Goal: Task Accomplishment & Management: Use online tool/utility

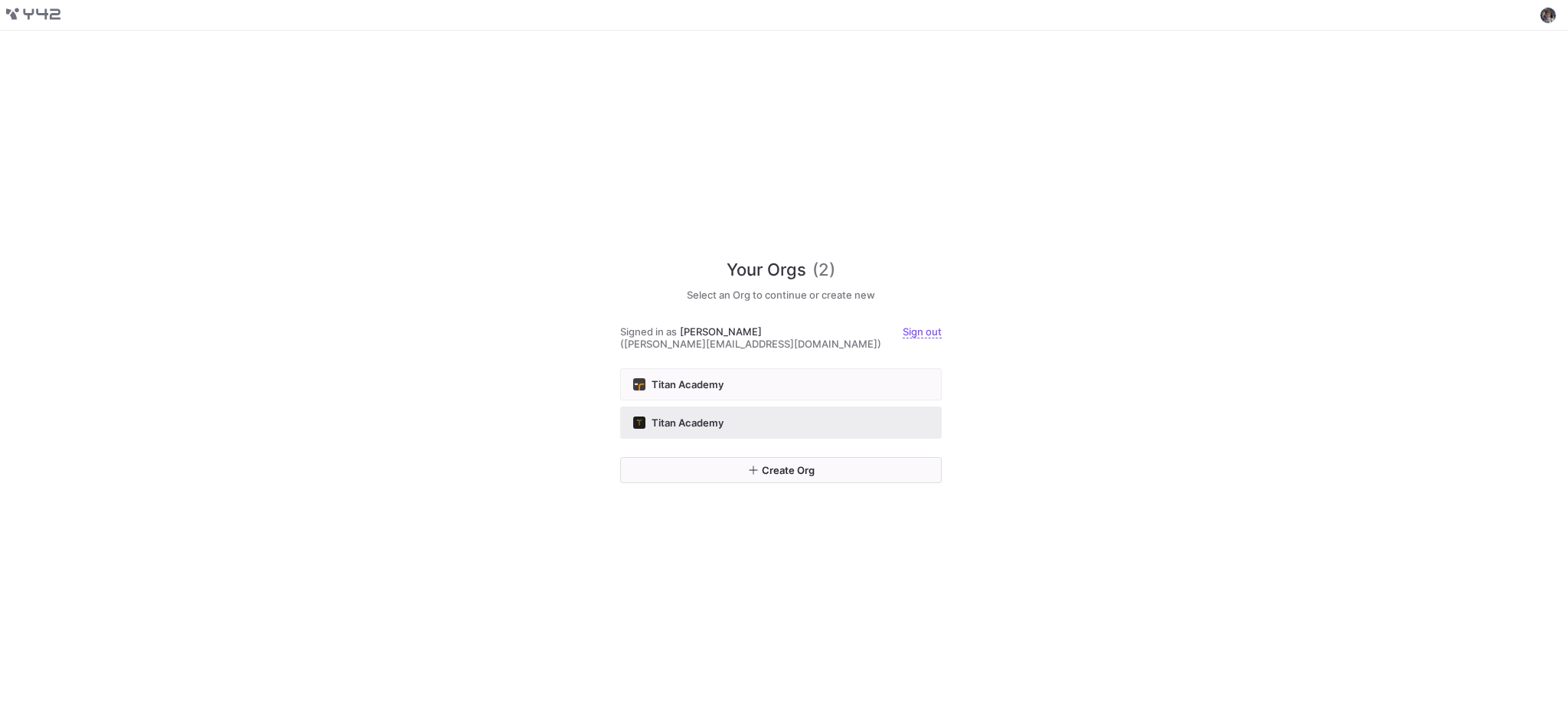
click at [841, 406] on button "Titan Academy" at bounding box center [781, 422] width 321 height 32
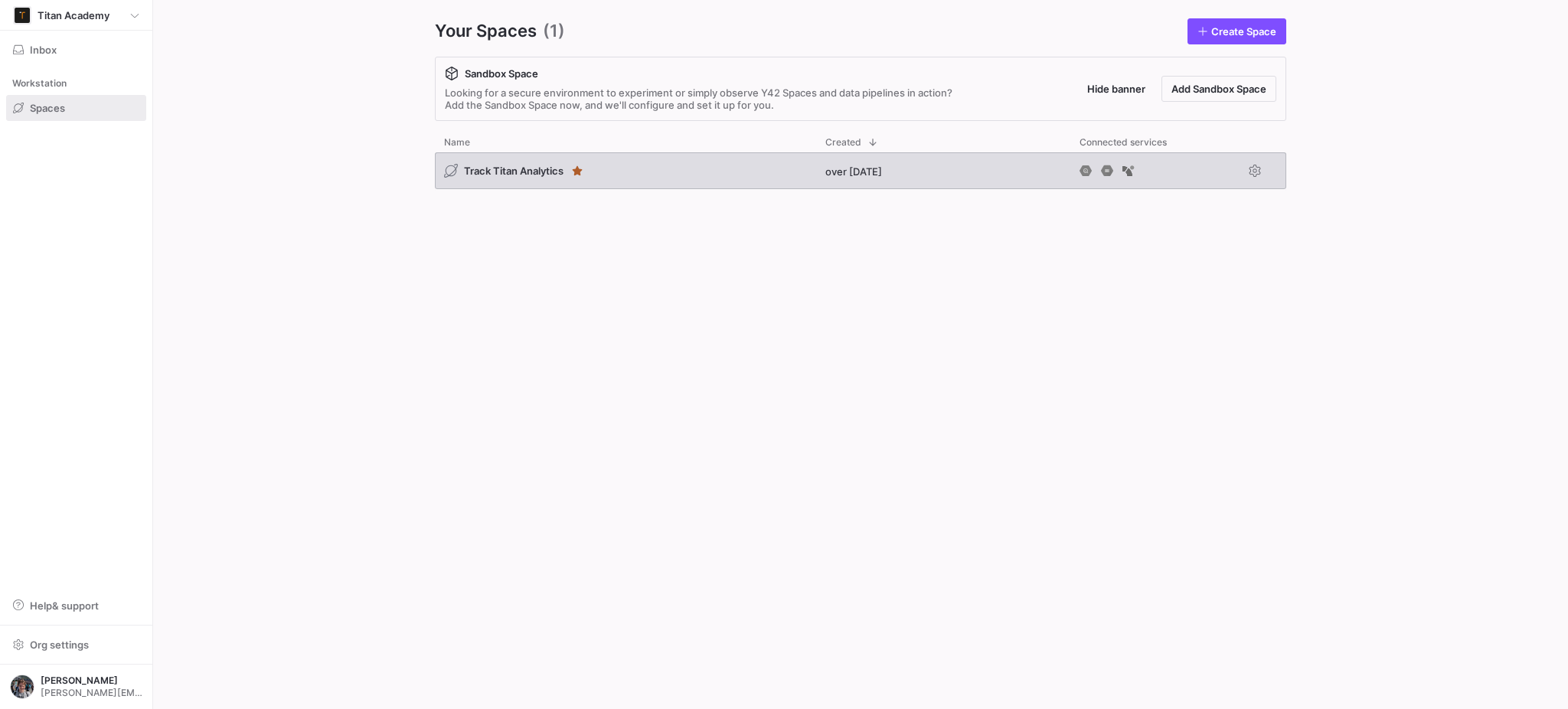
click at [591, 176] on div "Track Titan Analytics" at bounding box center [626, 170] width 381 height 36
click at [499, 170] on span "Track Titan Analytics" at bounding box center [514, 170] width 100 height 12
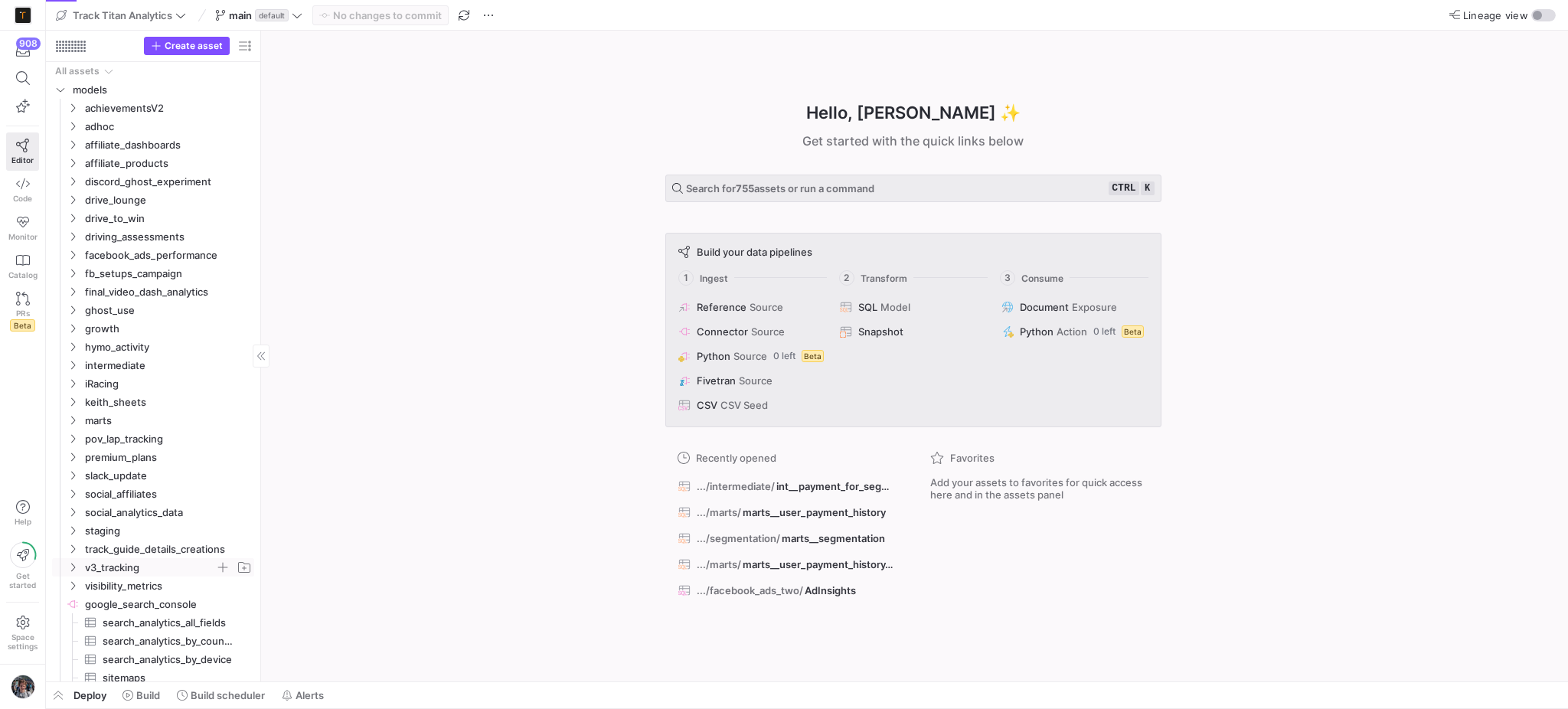
click at [135, 570] on span "v3_tracking" at bounding box center [149, 567] width 130 height 18
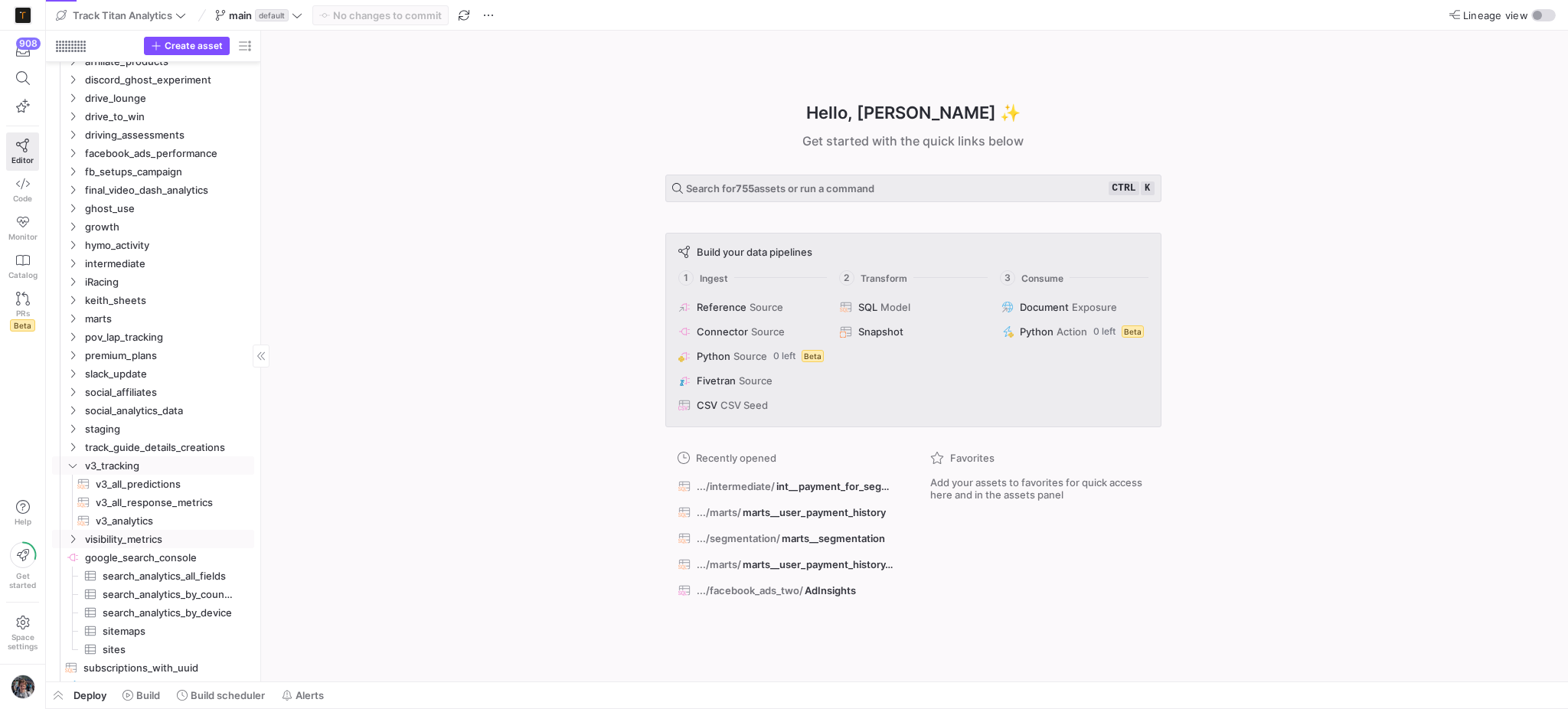
click at [187, 524] on span "v3_analytics​​​​​​​​​​" at bounding box center [165, 520] width 141 height 18
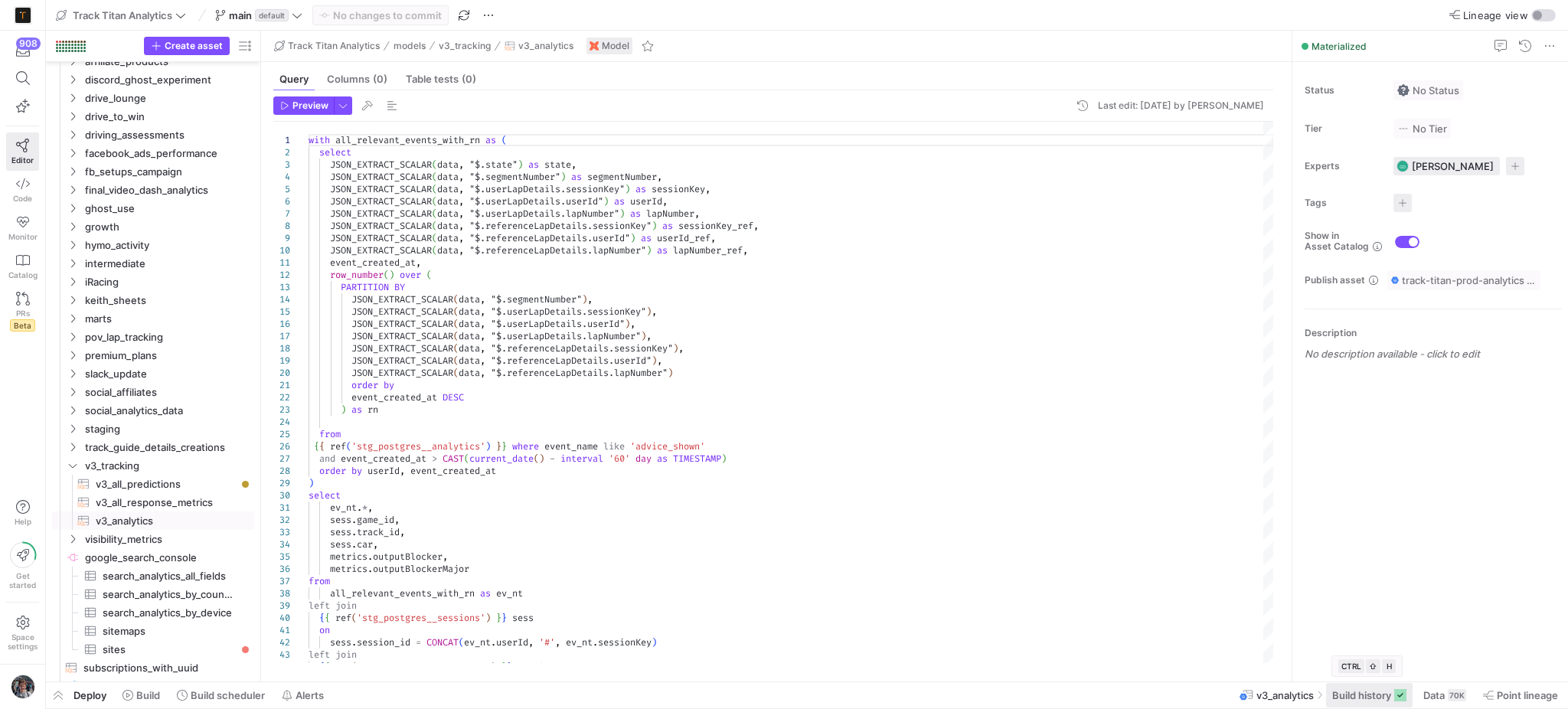
click at [1365, 697] on span "Build history" at bounding box center [1361, 695] width 59 height 12
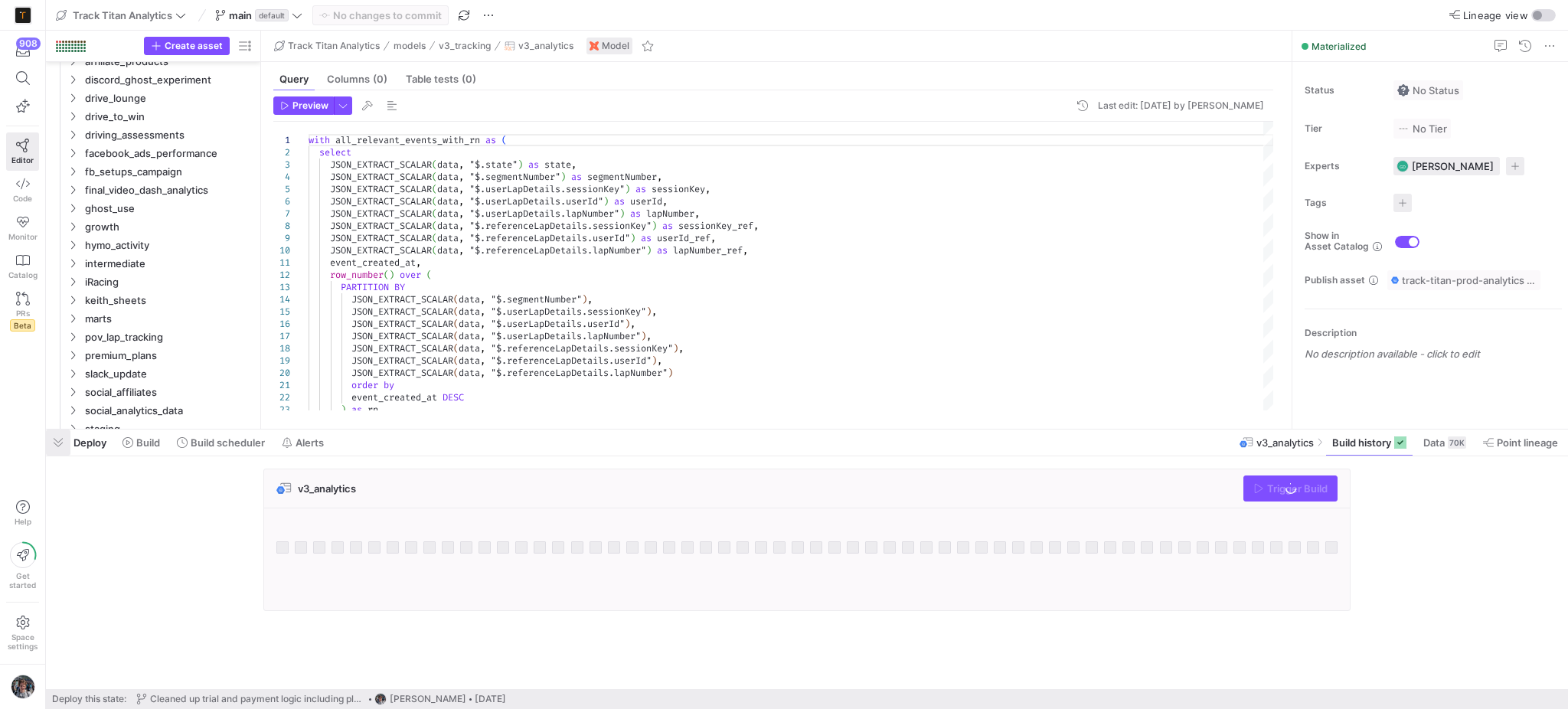
click at [57, 439] on span "button" at bounding box center [58, 443] width 24 height 26
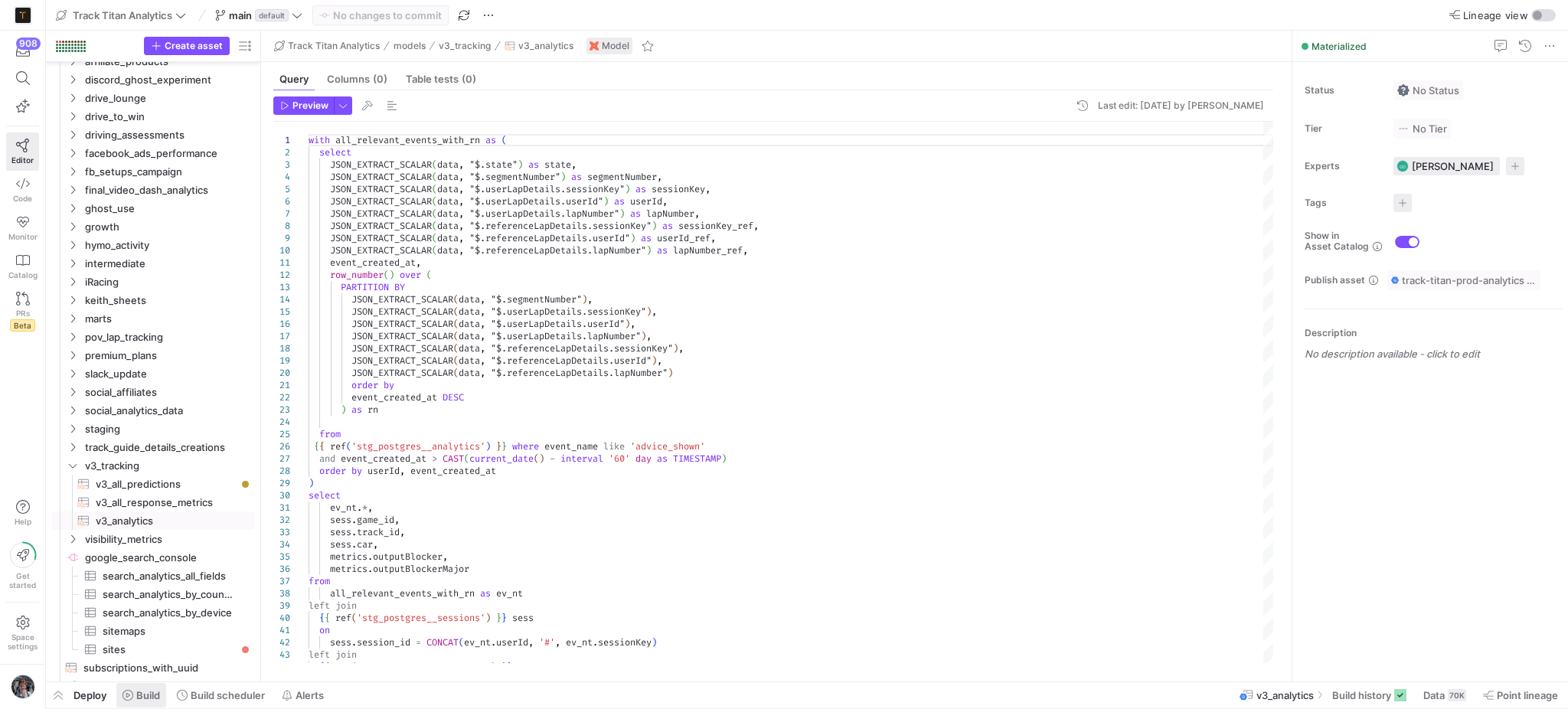
click at [142, 695] on span "Build" at bounding box center [148, 695] width 23 height 12
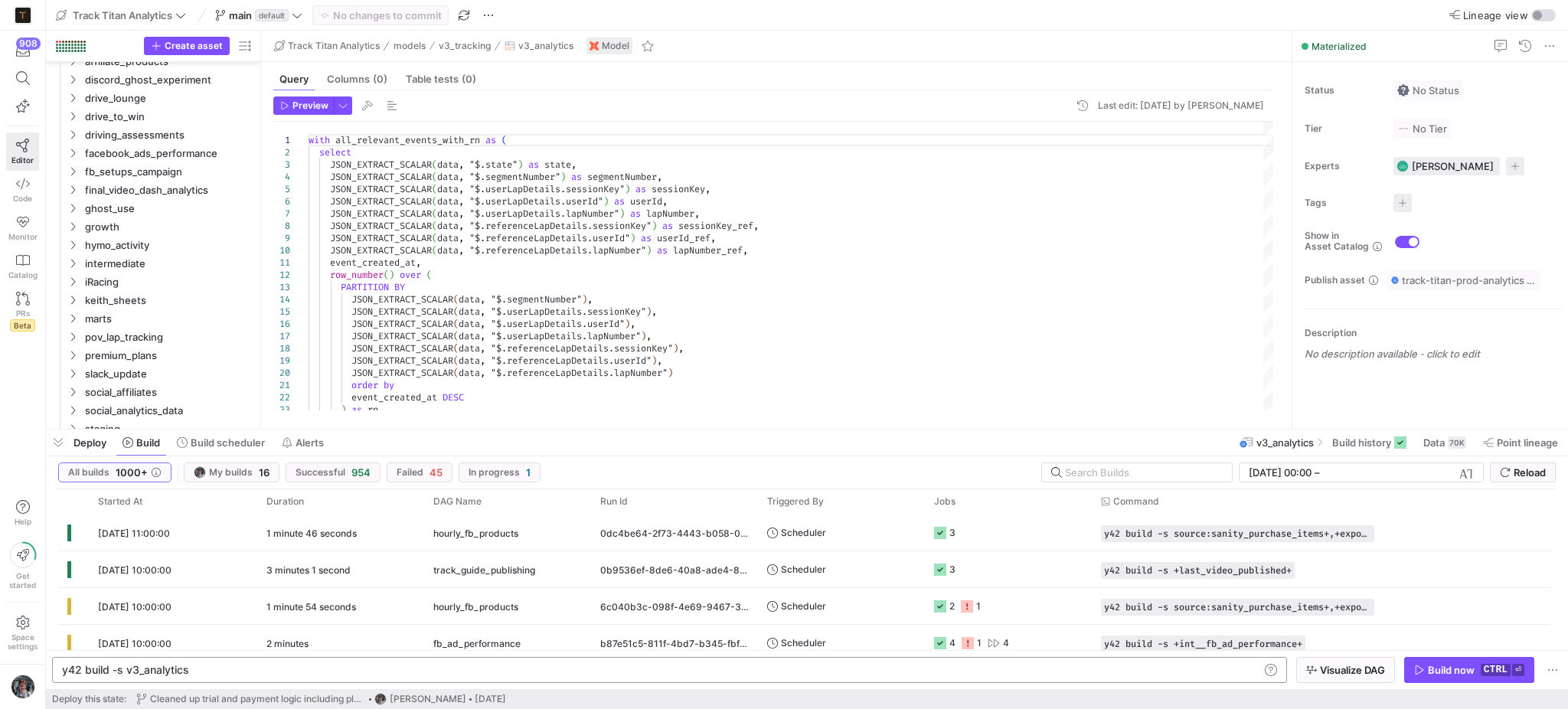
click at [266, 664] on div "y42 build -s v3_analytics" at bounding box center [659, 670] width 1196 height 12
click at [244, 673] on div "y42 build -s v3_analytics" at bounding box center [659, 670] width 1196 height 12
type textarea "y42 build -s +v3_analytics"
click at [1315, 669] on span "Visualize DAG" at bounding box center [1345, 670] width 78 height 12
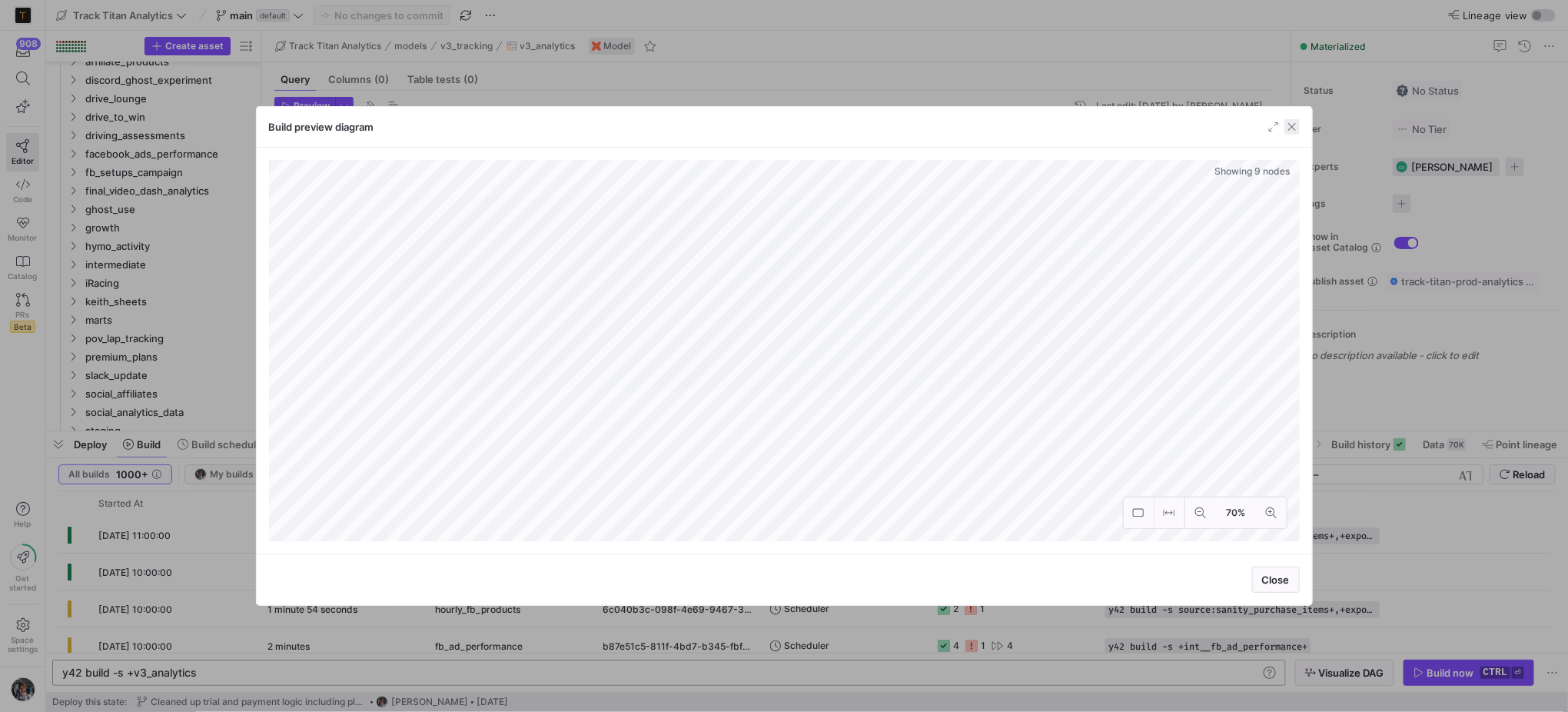
click at [1292, 122] on span "button" at bounding box center [1292, 127] width 15 height 15
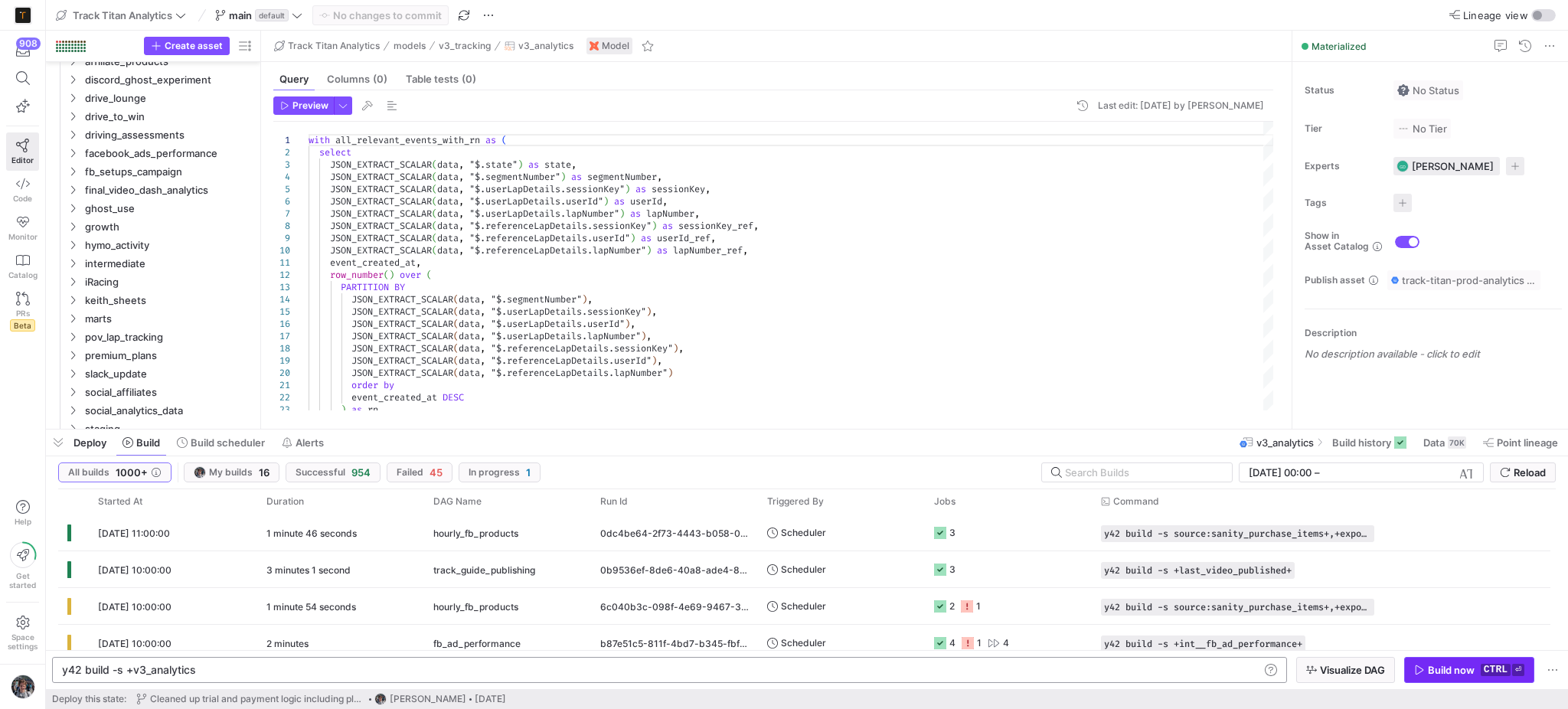
click at [1431, 673] on div "Build now" at bounding box center [1451, 670] width 47 height 12
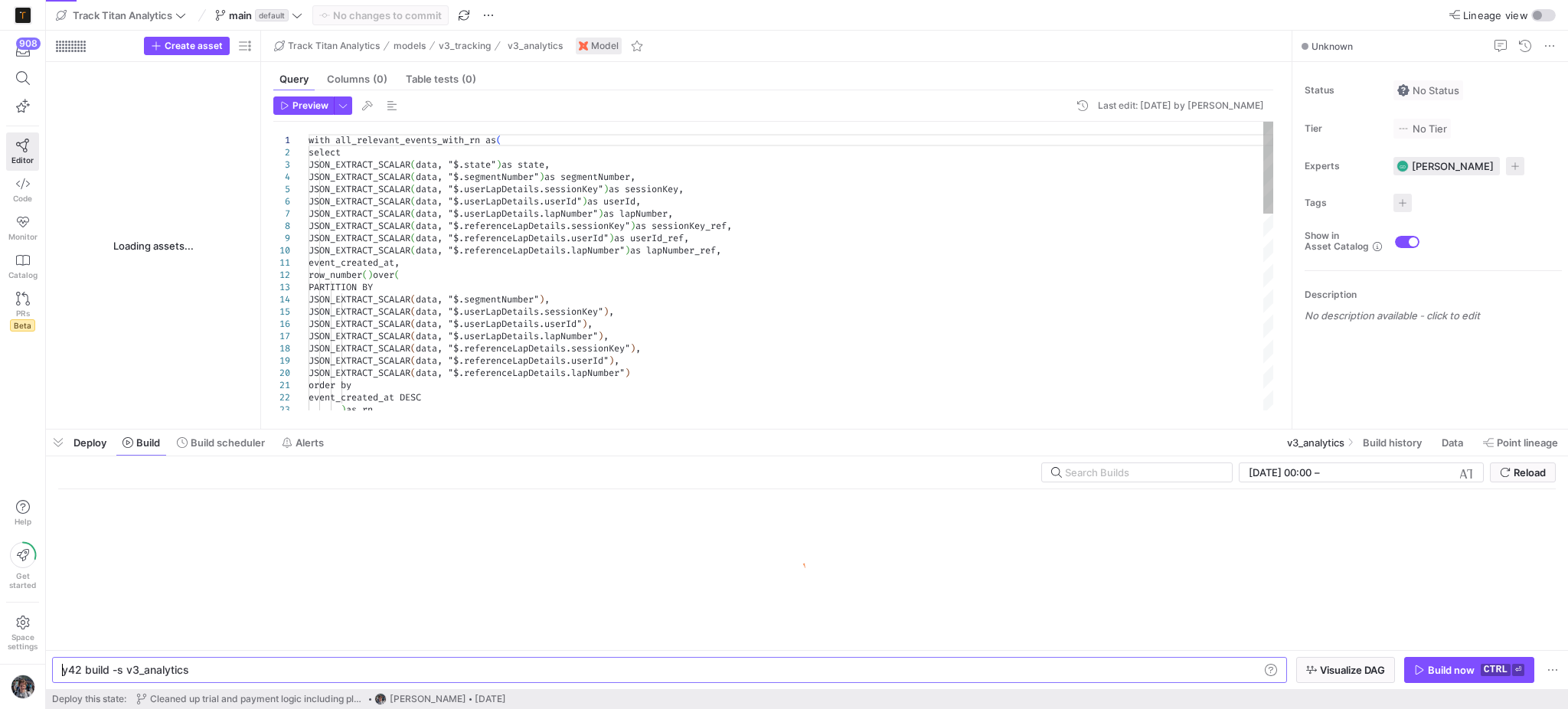
type textarea "y42 build -s v3_analytics"
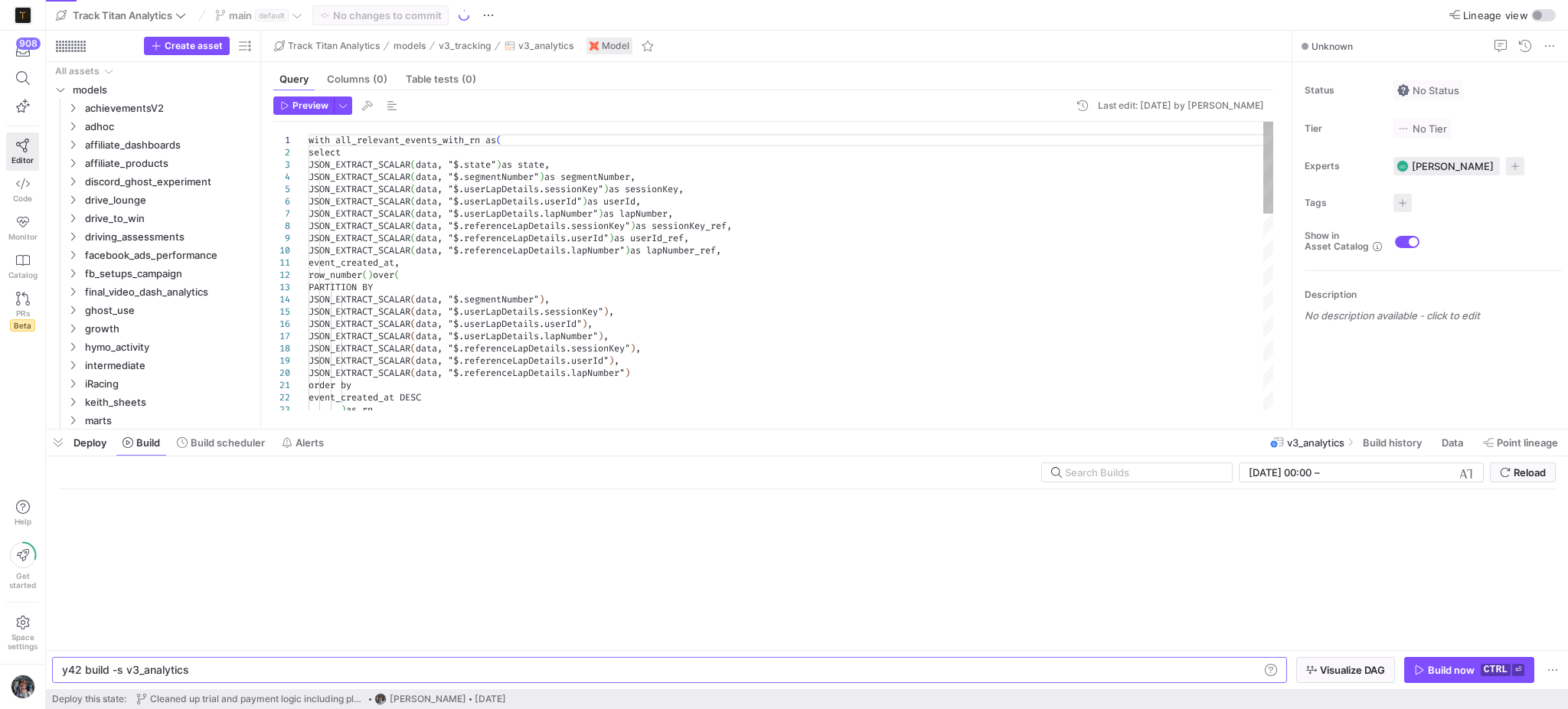
scroll to position [0, 46]
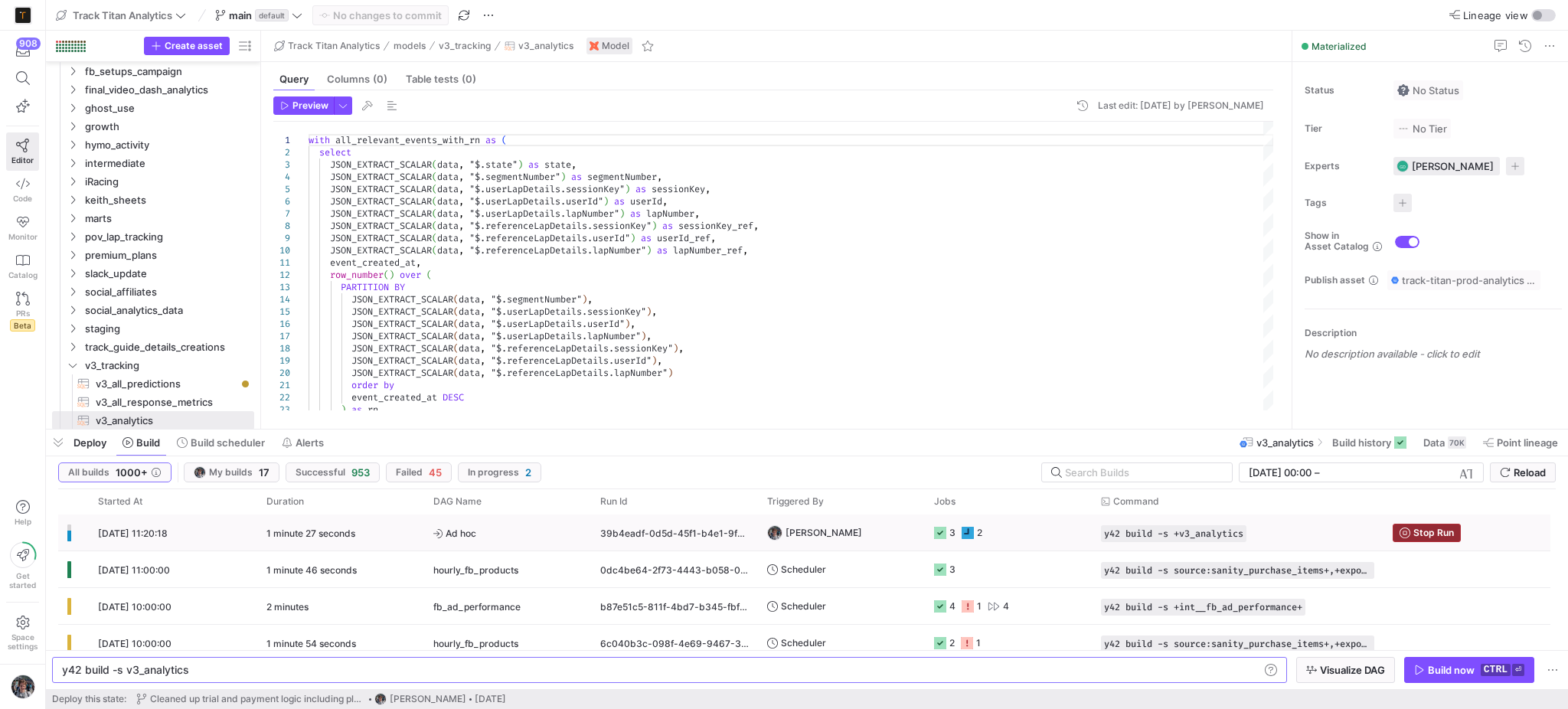
click at [1394, 528] on span "button" at bounding box center [1426, 532] width 66 height 17
click at [1418, 674] on icon "button" at bounding box center [1419, 669] width 10 height 10
click at [62, 446] on span "button" at bounding box center [58, 443] width 24 height 26
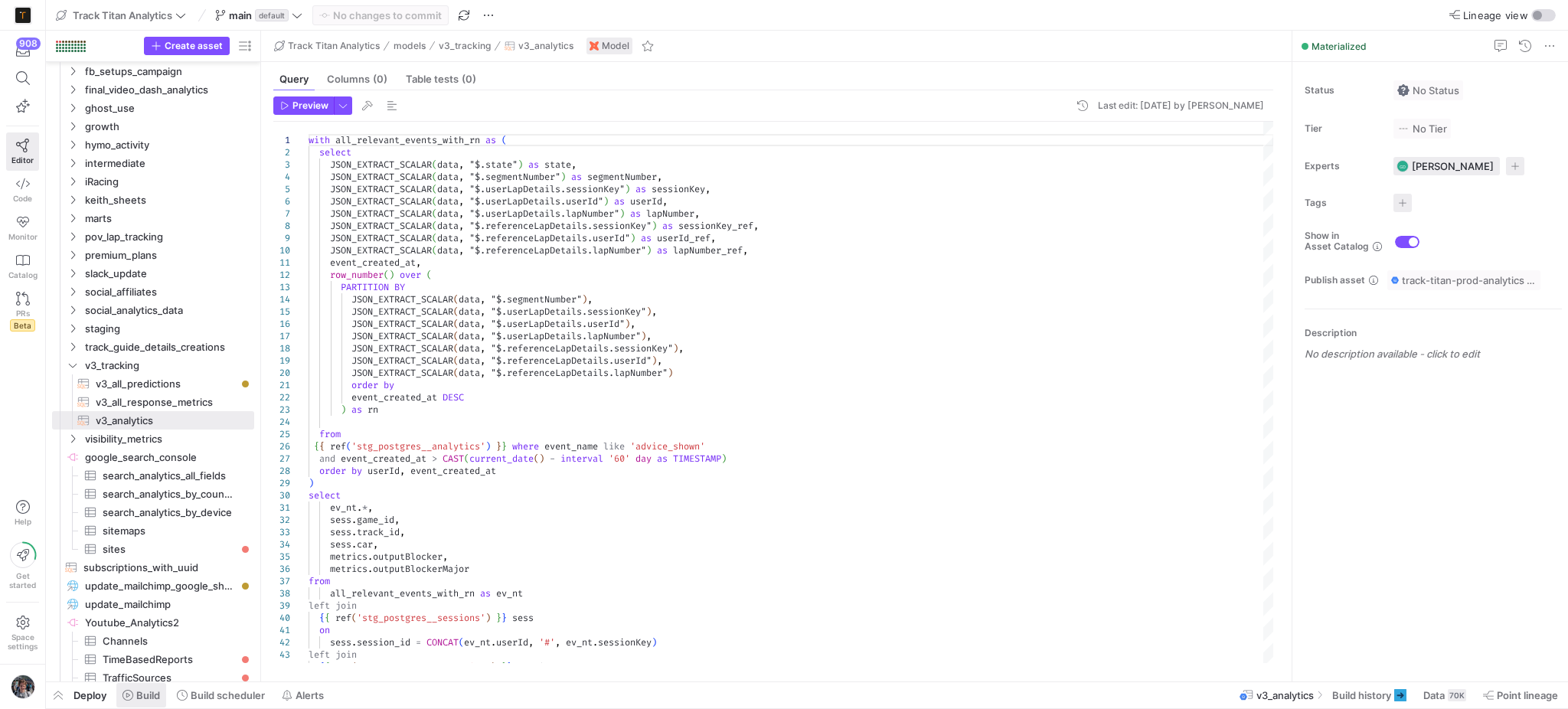
click at [145, 694] on span "Build" at bounding box center [148, 695] width 23 height 12
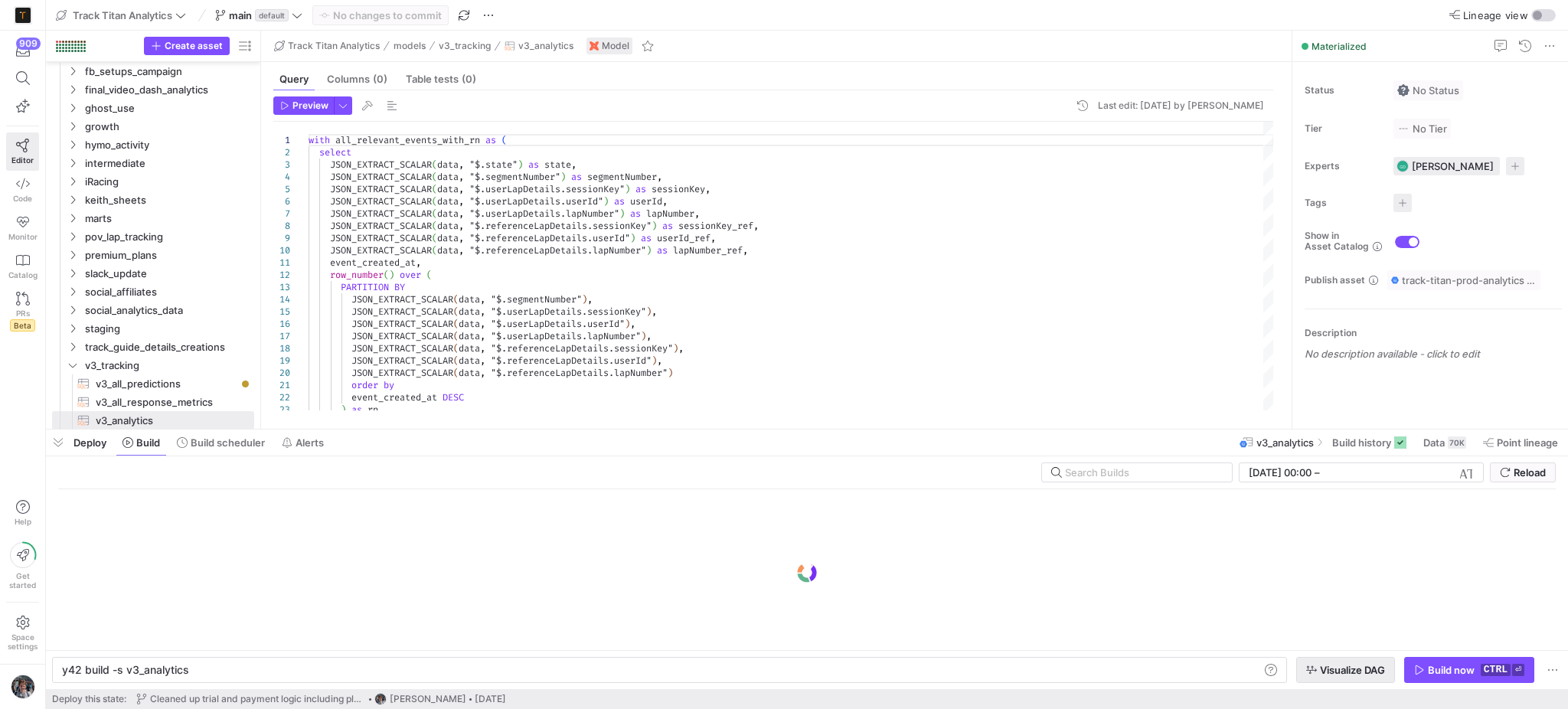
click at [1343, 673] on span "Visualize DAG" at bounding box center [1352, 670] width 65 height 12
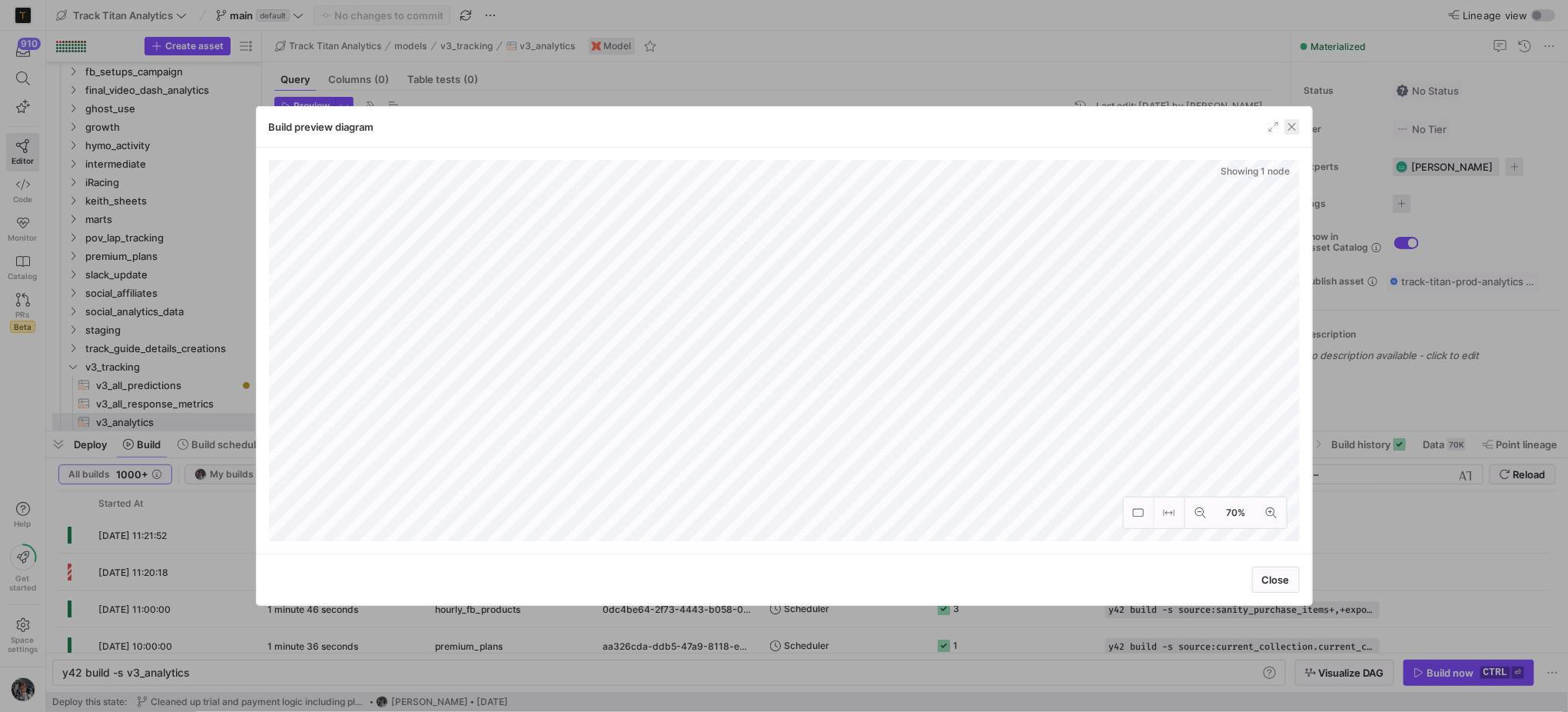
click at [1285, 124] on span "button" at bounding box center [1292, 127] width 15 height 15
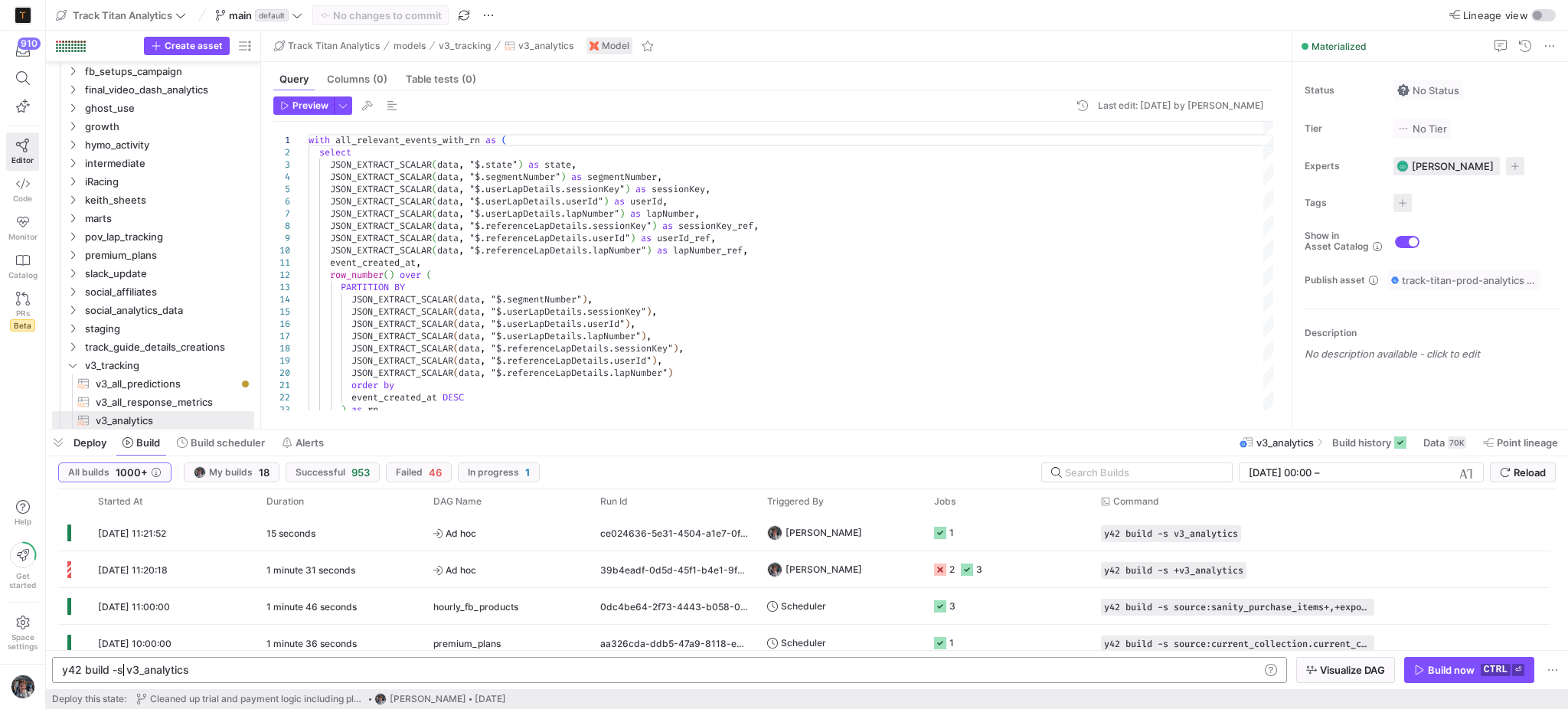
click at [122, 669] on div "y42 build -s v3_analytics" at bounding box center [659, 670] width 1196 height 12
type textarea "y42 build -s +v3_analytics"
click at [1330, 668] on span "Visualize DAG" at bounding box center [1352, 670] width 65 height 12
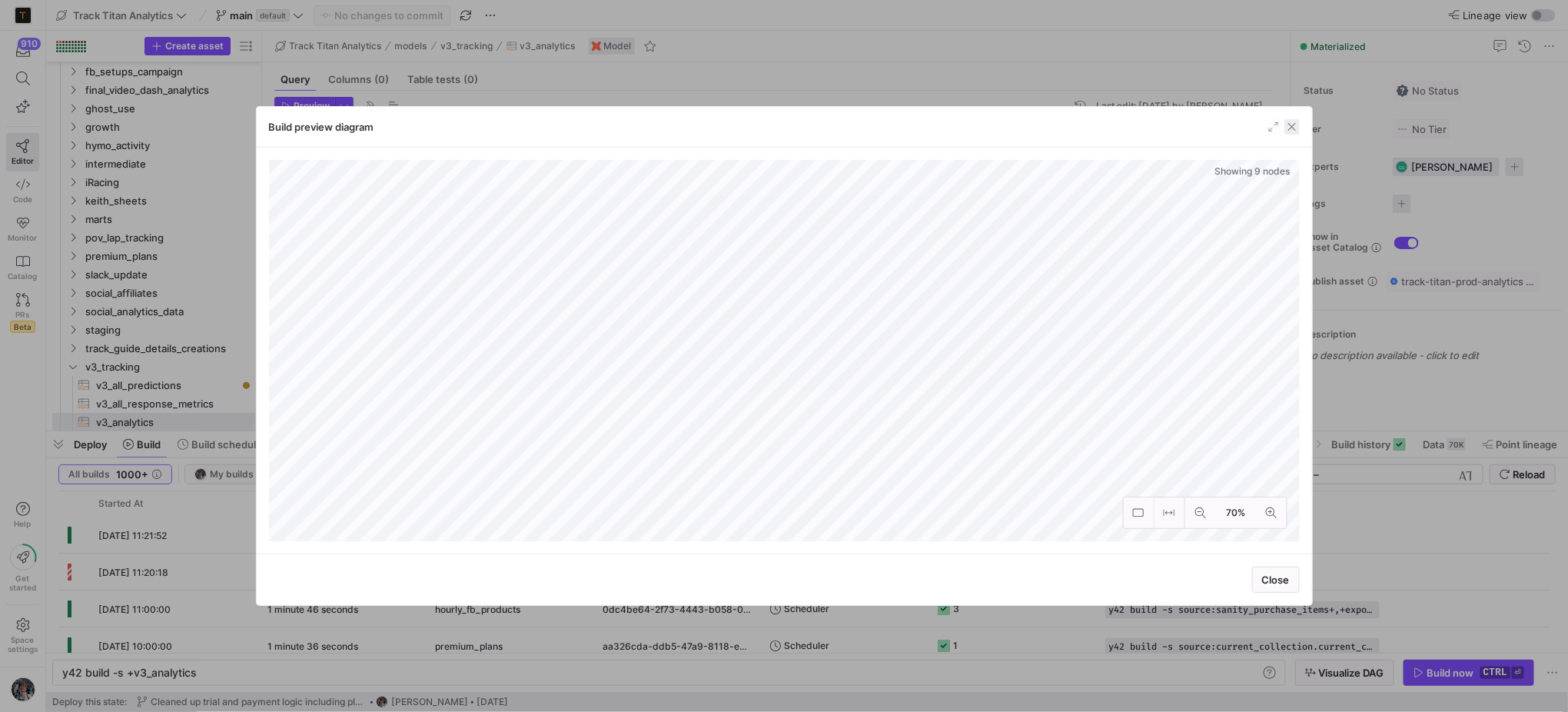
click at [1294, 124] on span "button" at bounding box center [1292, 127] width 15 height 15
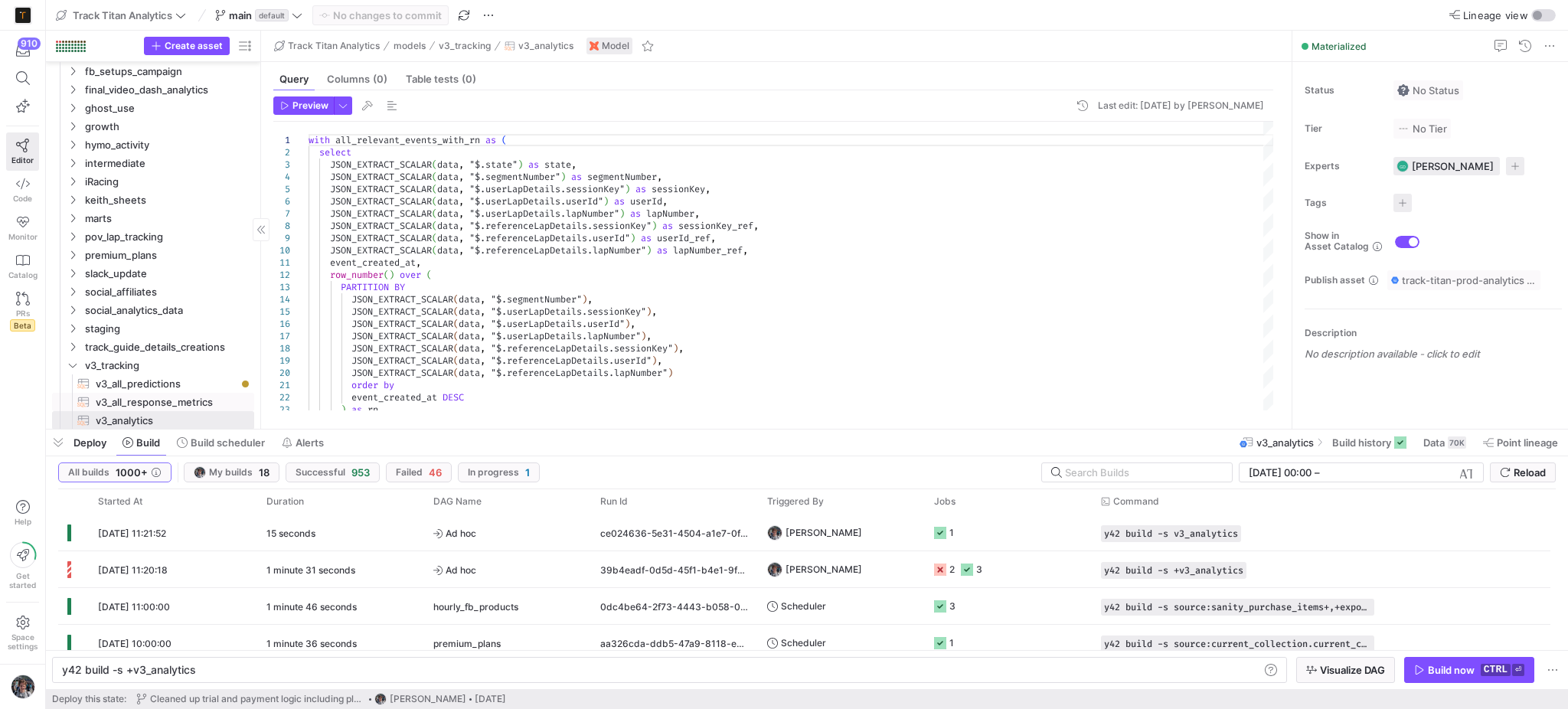
click at [137, 398] on span "v3_all_response_metrics​​​​​​​​​​" at bounding box center [165, 402] width 141 height 18
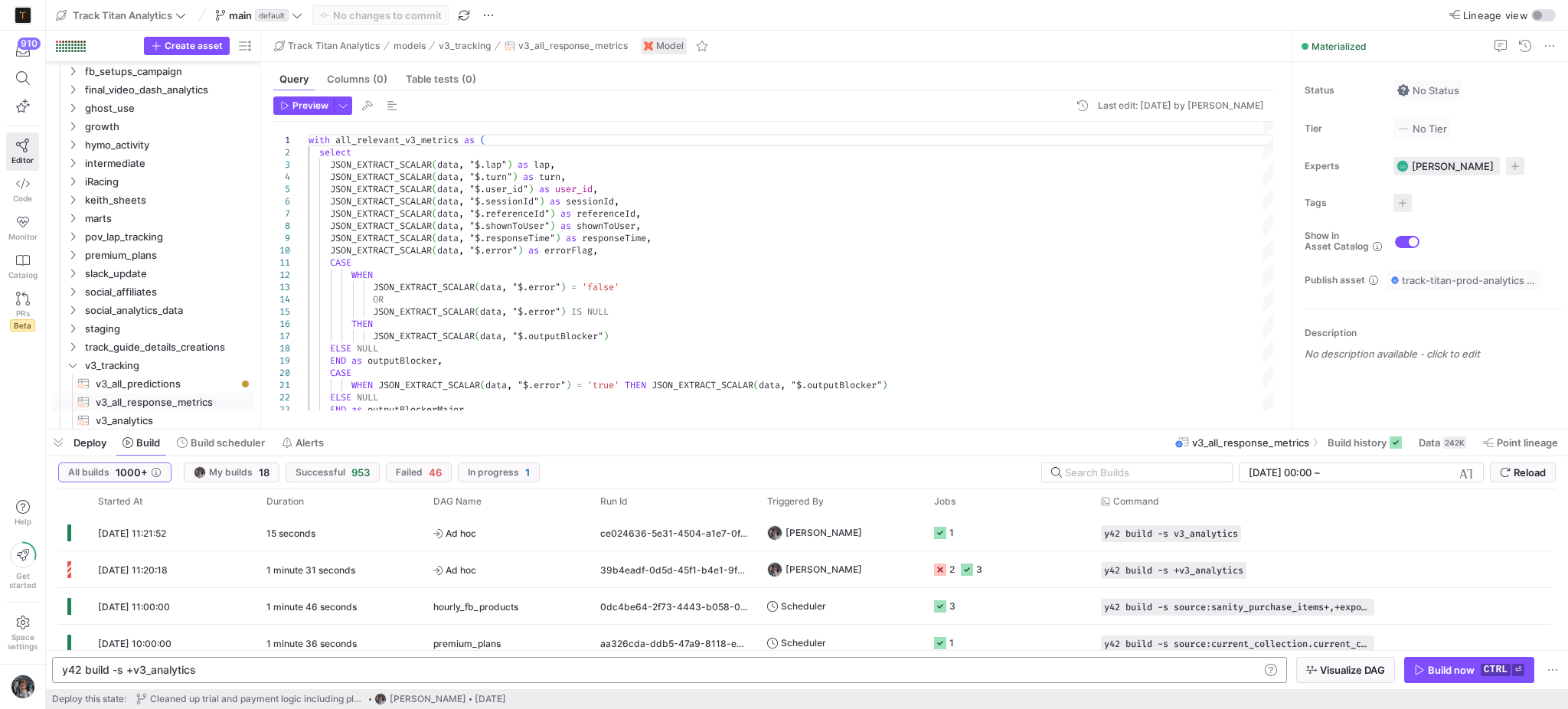
click at [513, 674] on div "y42 build -s +v3_analytics" at bounding box center [659, 670] width 1196 height 12
click at [57, 445] on span "button" at bounding box center [58, 443] width 24 height 26
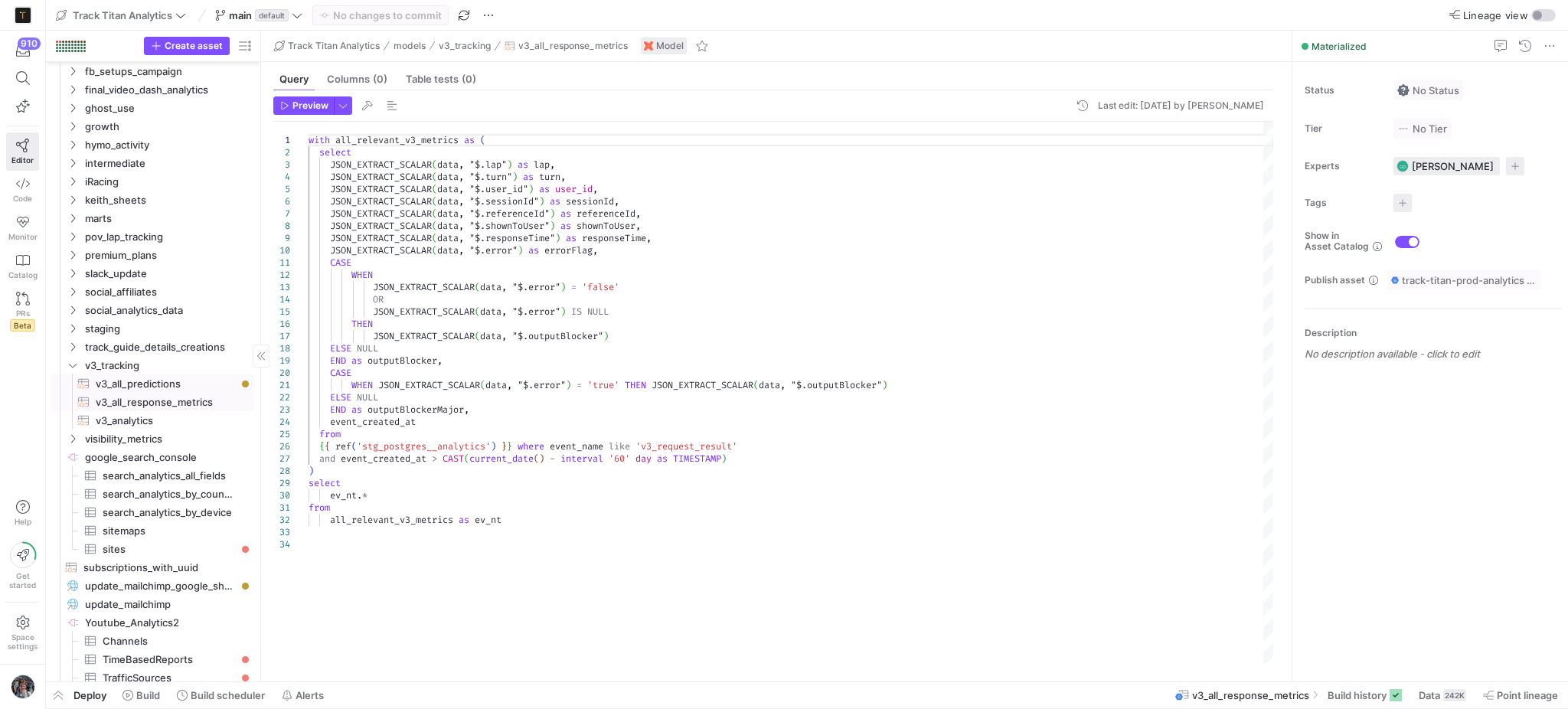
click at [136, 390] on span "v3_all_predictions​​​​​​​​​​" at bounding box center [165, 384] width 141 height 18
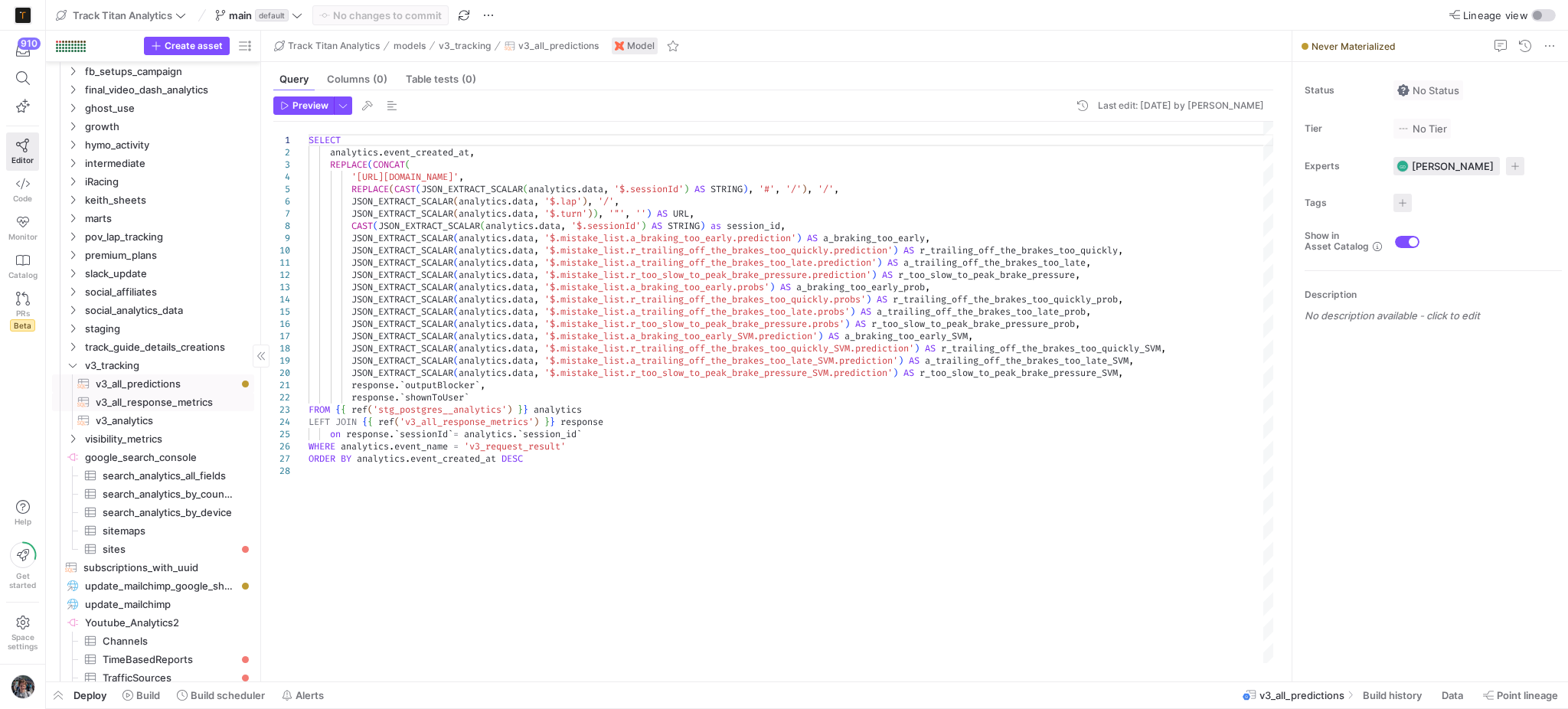
click at [140, 404] on span "v3_all_response_metrics​​​​​​​​​​" at bounding box center [165, 402] width 141 height 18
type textarea "with all_relevant_v3_metrics as ( select JSON_EXTRACT_SCALAR(data, "$.lap") as …"
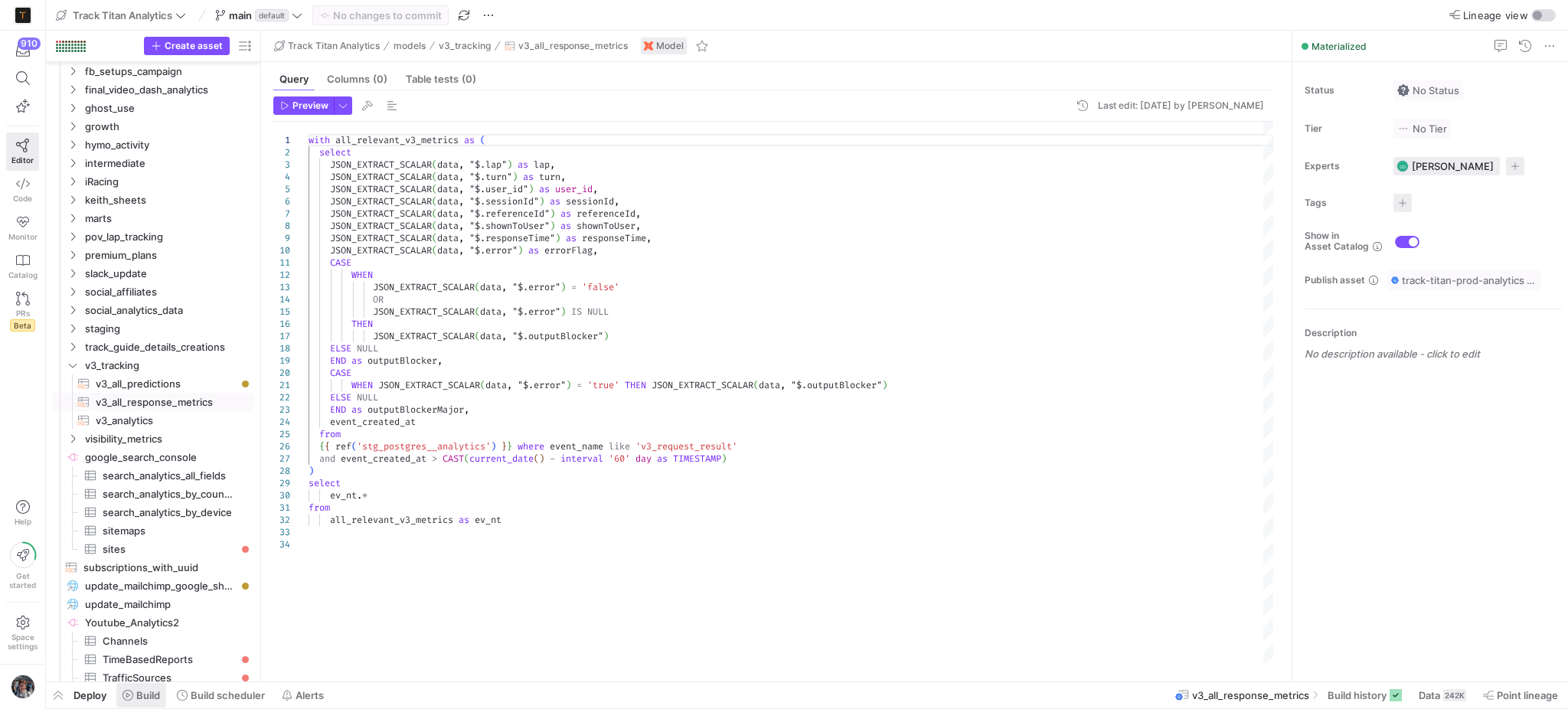
click at [138, 696] on span "Build" at bounding box center [148, 695] width 23 height 12
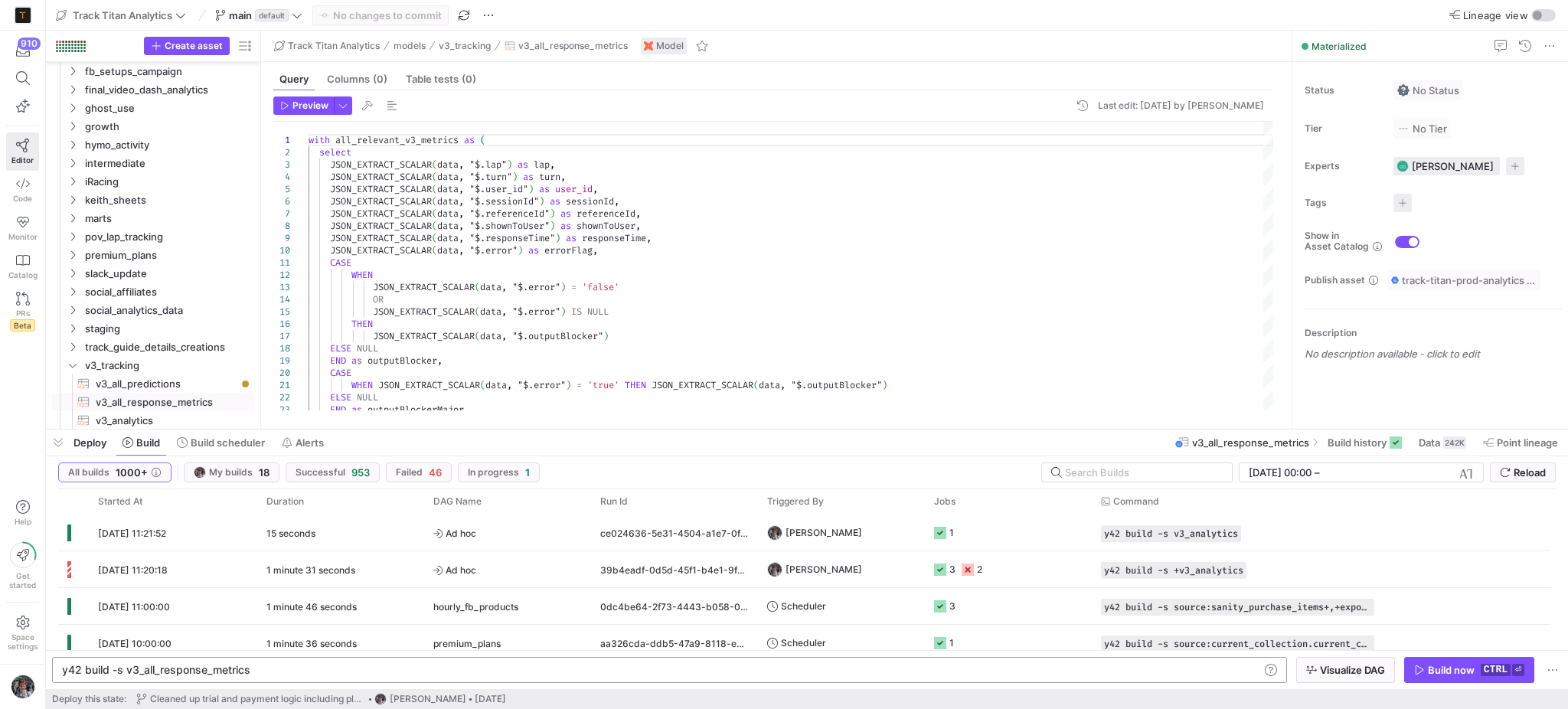
click at [130, 672] on div "y42 build -s v3_all_response_metrics" at bounding box center [659, 670] width 1196 height 12
type textarea "y42 build -s v3_all_response_metrics+"
click at [1326, 673] on span "Visualize DAG" at bounding box center [1352, 670] width 65 height 12
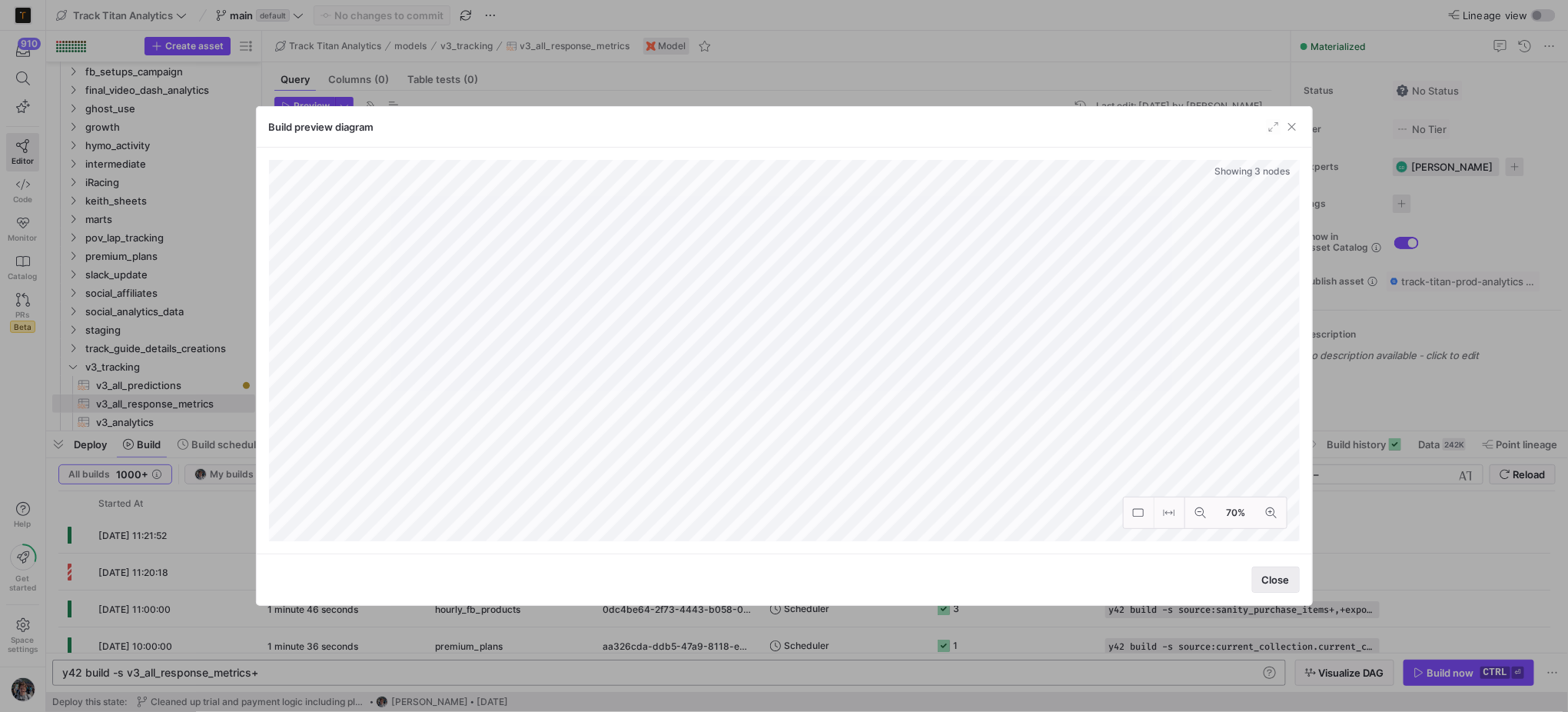
click at [1279, 582] on span "Close" at bounding box center [1276, 579] width 28 height 12
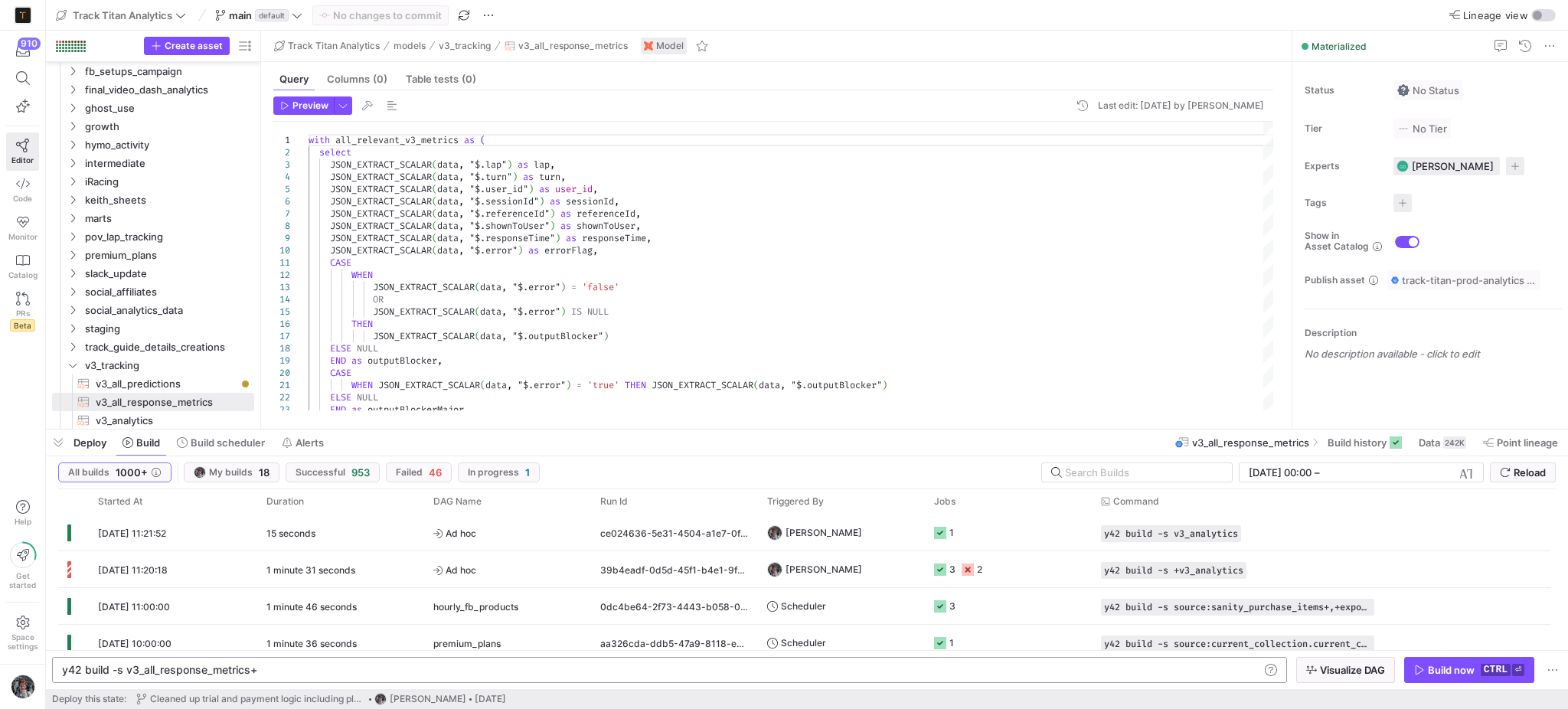
click at [1454, 656] on y42-orchestration-inline-build "y42 build -s v3_all_response_metrics+ y42 build -s v3_all_response_metrics+ Vis…" at bounding box center [806, 670] width 1521 height 39
click at [1448, 666] on div "Build now" at bounding box center [1451, 670] width 47 height 12
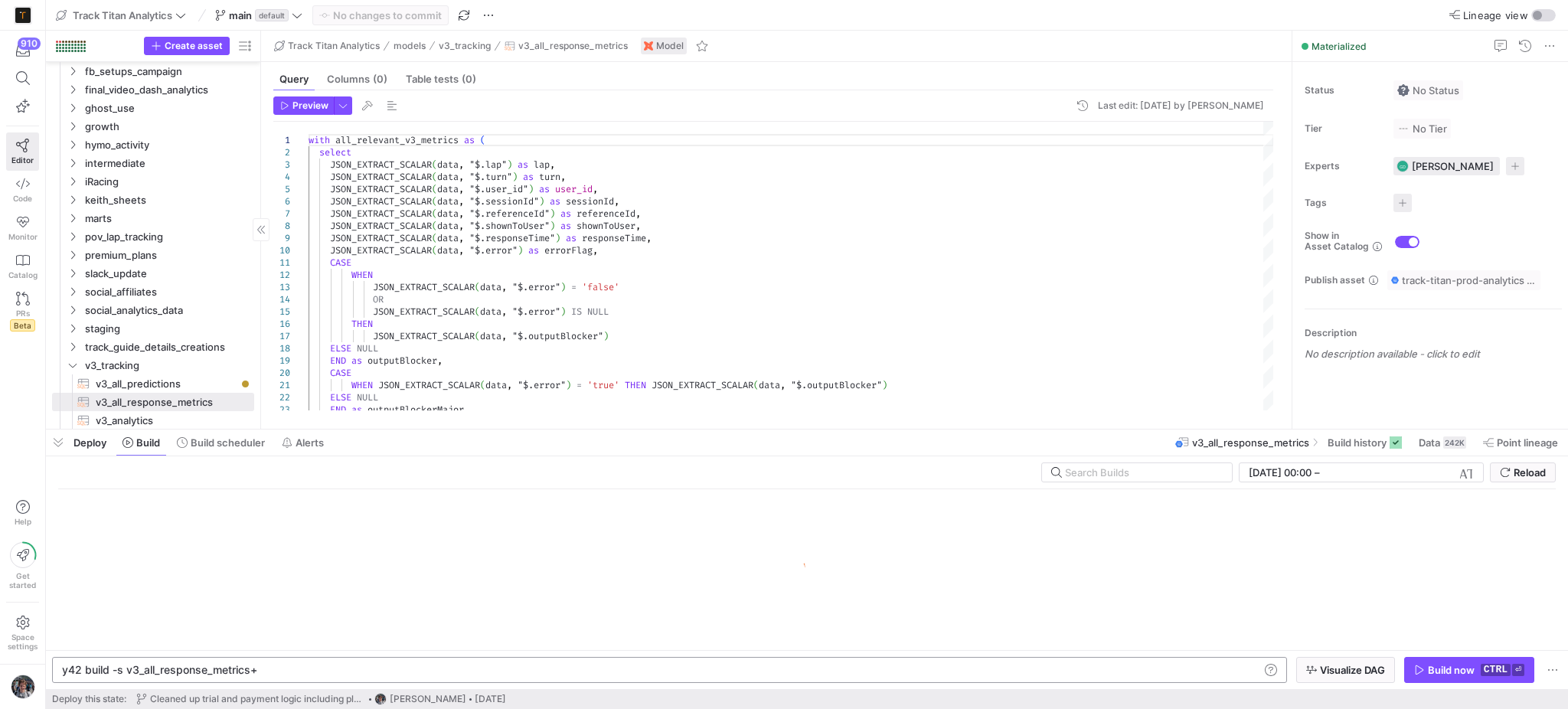
click at [51, 448] on span "button" at bounding box center [58, 443] width 24 height 26
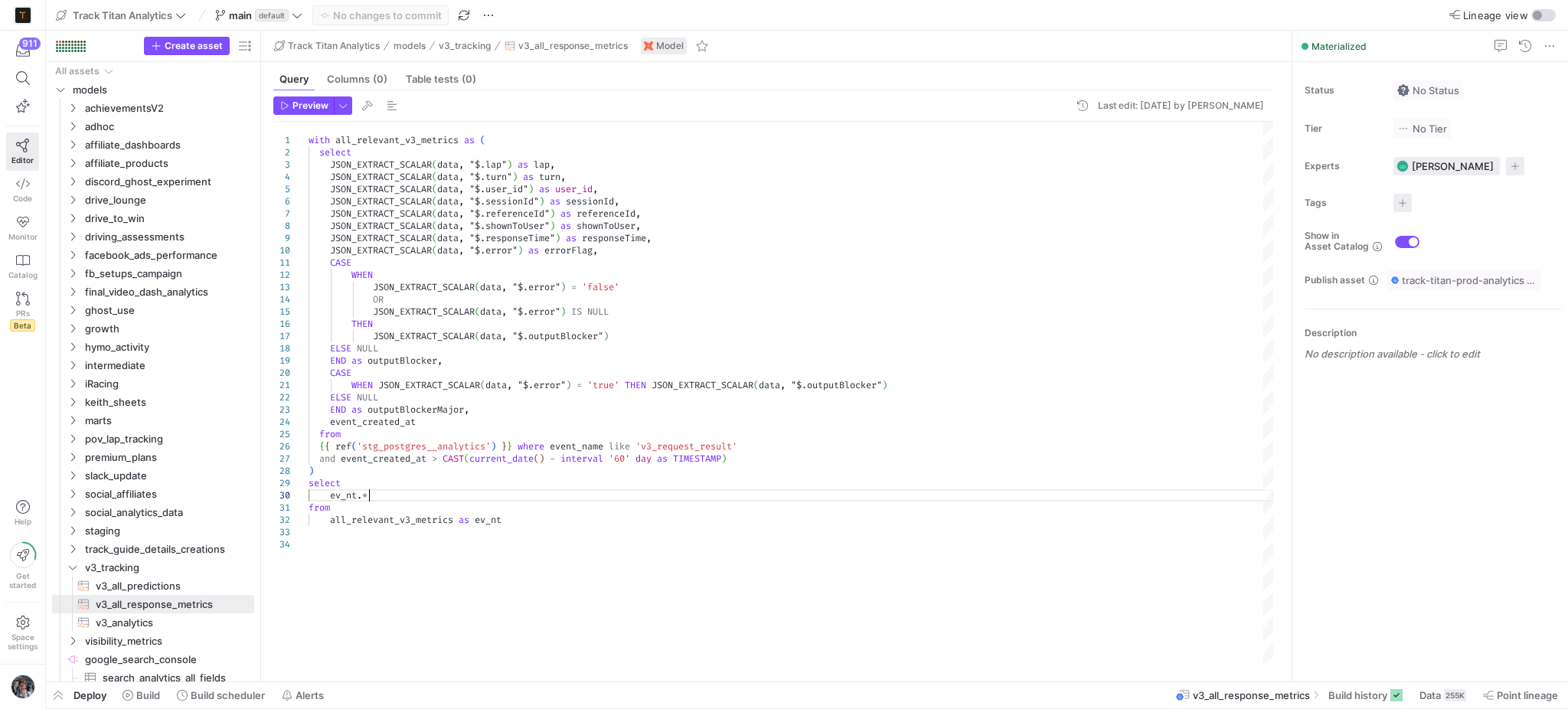
click at [671, 495] on div "with all_relevant_v3_metrics as ( select JSON_EXTRACT_SCALAR ( data , "$.lap" )…" at bounding box center [791, 392] width 966 height 542
drag, startPoint x: 671, startPoint y: 495, endPoint x: 389, endPoint y: 588, distance: 296.9
click at [389, 588] on div "with all_relevant_v3_metrics as ( select JSON_EXTRACT_SCALAR ( data , "$.lap" )…" at bounding box center [791, 392] width 966 height 542
type textarea "from all_relevant_v3_metrics as ev_nt"
click at [389, 588] on div "with all_relevant_v3_metrics as ( select JSON_EXTRACT_SCALAR ( data , "$.lap" )…" at bounding box center [791, 392] width 966 height 542
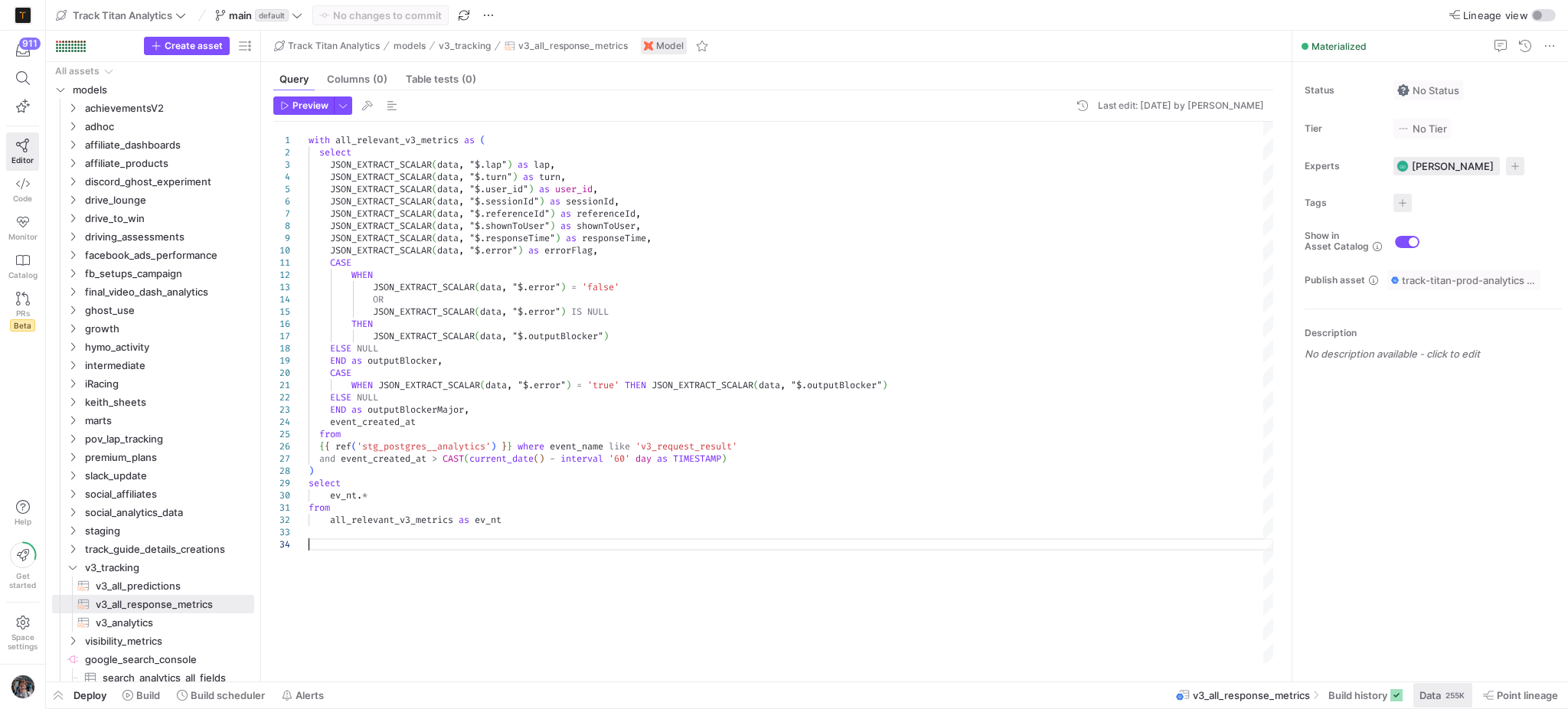
click at [1466, 694] on span at bounding box center [1442, 695] width 59 height 24
